Goal: Browse casually

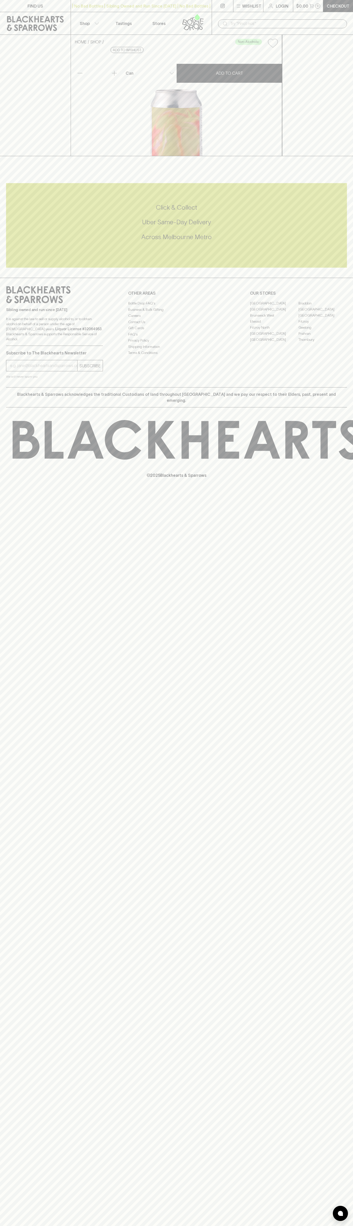
click at [317, 17] on div "​" at bounding box center [282, 23] width 141 height 23
click at [333, 407] on div "Blackhearts & Sparrows acknowledges the traditional Custodians of land througho…" at bounding box center [176, 397] width 341 height 20
click at [174, 1225] on html "FIND US | No Bad Bottles | Sibling Owned and Run Since 2006 | No Bad Bottles | …" at bounding box center [176, 613] width 353 height 1226
click at [19, 1203] on div "FIND US | No Bad Bottles | Sibling Owned and Run Since 2006 | No Bad Bottles | …" at bounding box center [176, 613] width 353 height 1226
